Goal: Transaction & Acquisition: Obtain resource

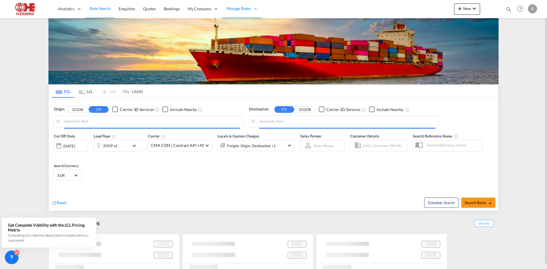
type input "Antwerp, BEANR"
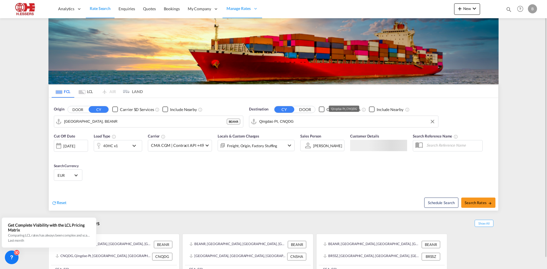
click at [298, 125] on input "Qingdao Pt, CNQDG" at bounding box center [347, 121] width 176 height 9
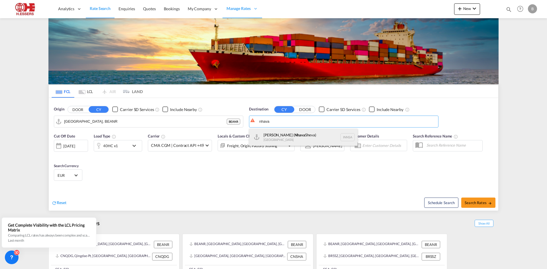
click at [286, 134] on div "Jawaharlal Nehru ( Nhava Sheva) India INNSA" at bounding box center [303, 137] width 108 height 17
type input "Jawaharlal Nehru (Nhava Sheva), INNSA"
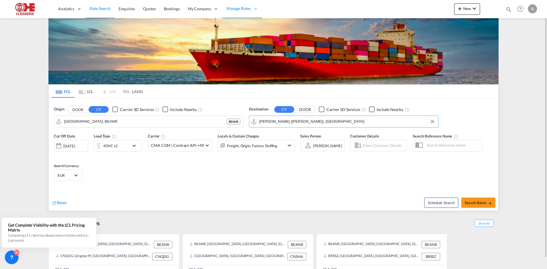
click at [136, 143] on md-icon "icon-chevron-down" at bounding box center [136, 146] width 10 height 7
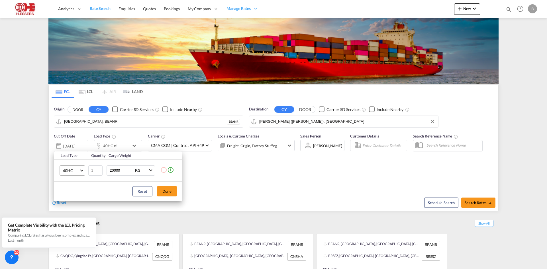
click at [83, 168] on md-select-value "40HC" at bounding box center [73, 171] width 23 height 10
click at [75, 146] on md-option "20GP" at bounding box center [77, 144] width 39 height 14
click at [165, 189] on button "Done" at bounding box center [167, 191] width 20 height 10
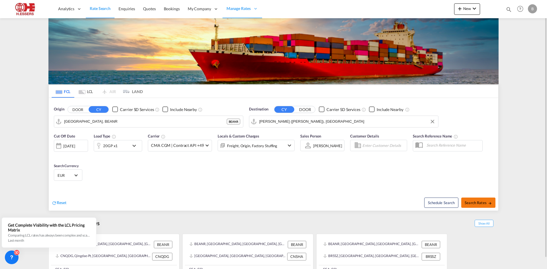
click at [477, 203] on span "Search Rates" at bounding box center [478, 203] width 27 height 5
type input "BEANR to INNSA / 1 Oct 2025"
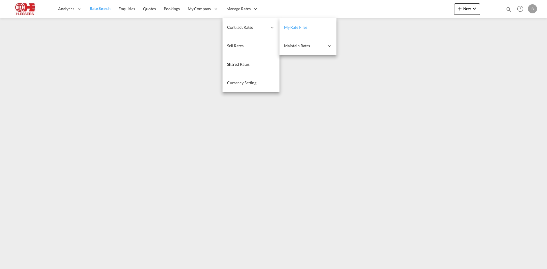
click at [290, 29] on span "My Rate Files" at bounding box center [295, 27] width 23 height 5
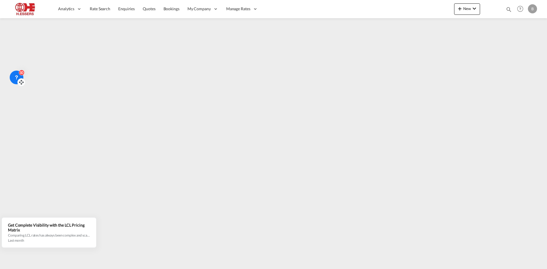
click at [21, 82] on icon at bounding box center [22, 83] width 6 height 6
